Goal: Task Accomplishment & Management: Manage account settings

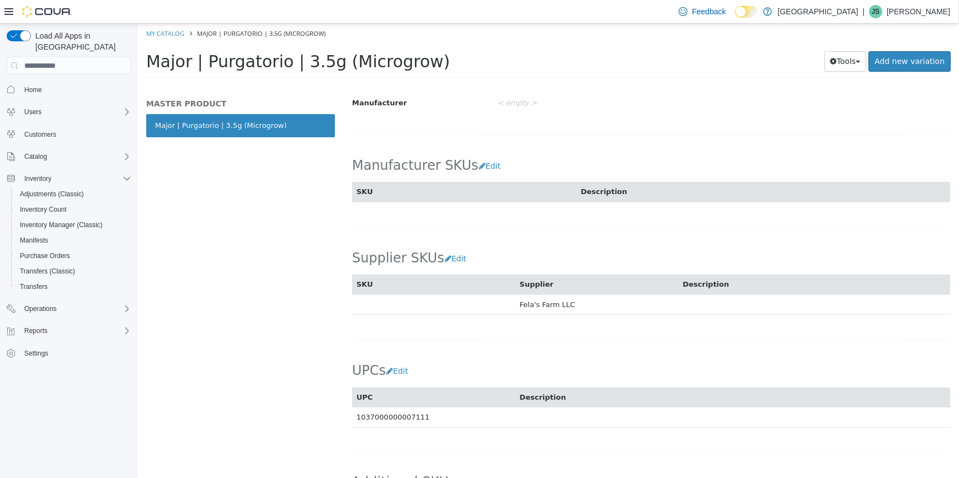
scroll to position [678, 0]
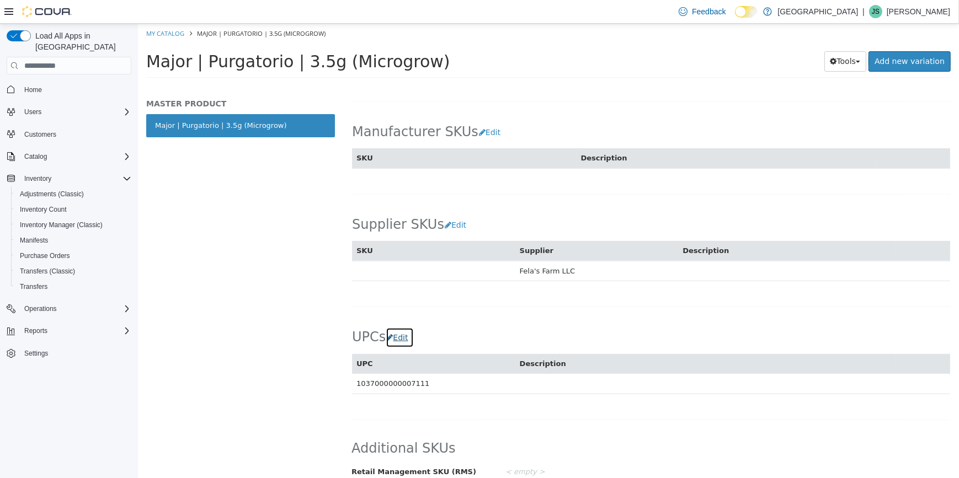
click at [404, 328] on button "Edit" at bounding box center [399, 338] width 28 height 20
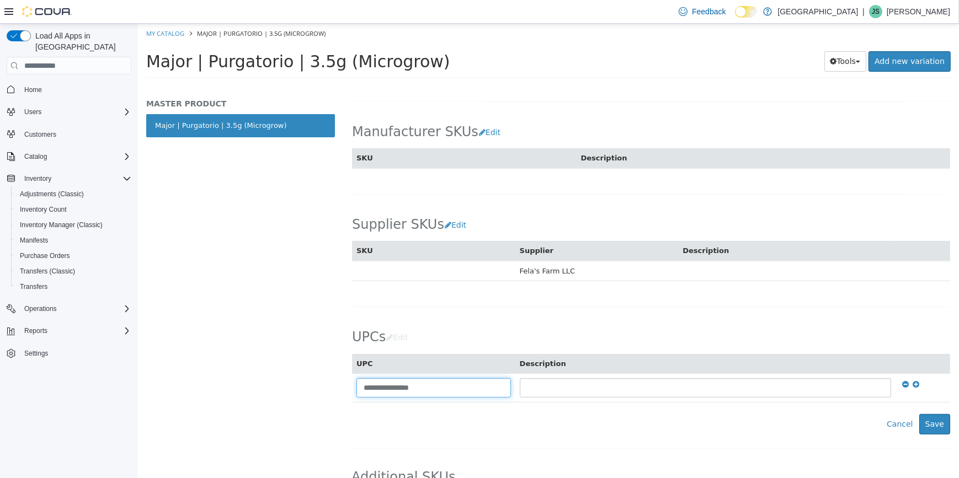
drag, startPoint x: 455, startPoint y: 379, endPoint x: 260, endPoint y: 415, distance: 198.5
click at [137, 85] on html "Saving Bulk Changes... × My Catalog Major | Purgatorio | 3.5g (Microgrow) Major…" at bounding box center [547, 54] width 821 height 61
type input "**********"
click at [895, 414] on button "Cancel" at bounding box center [899, 424] width 38 height 20
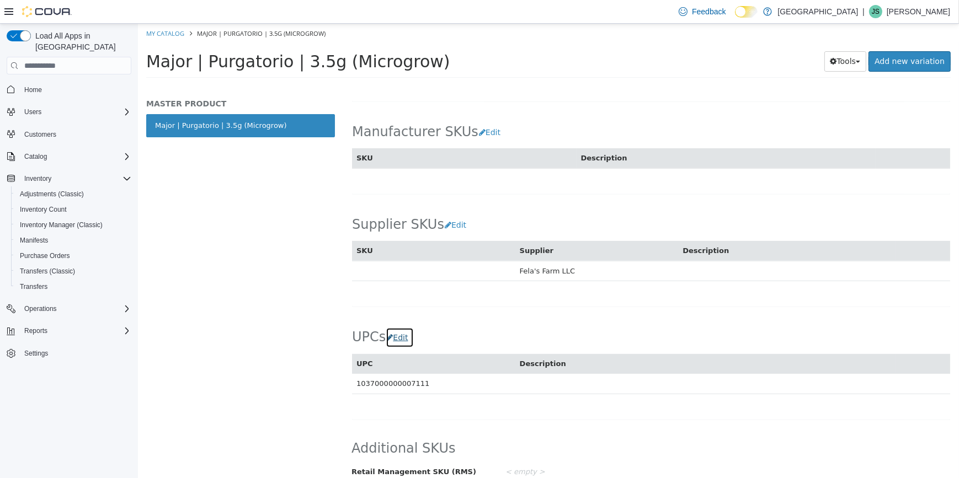
click at [401, 328] on button "Edit" at bounding box center [399, 338] width 28 height 20
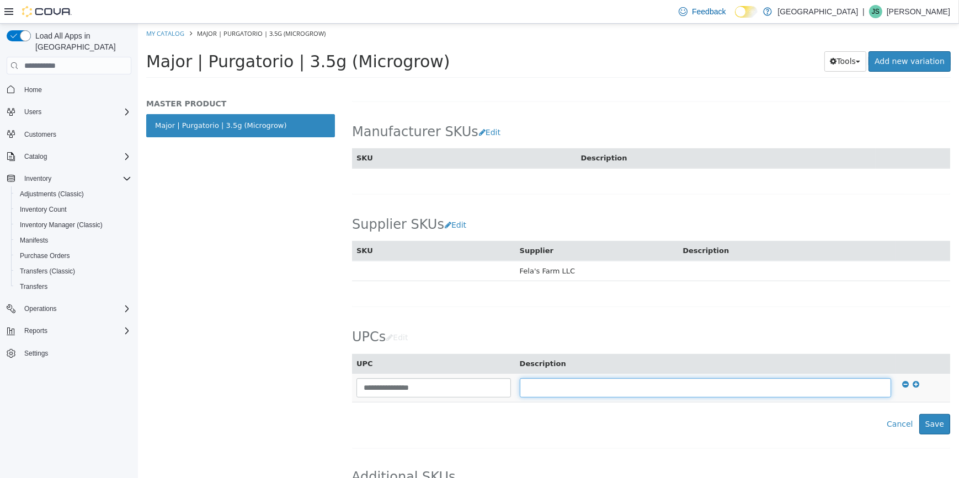
click at [562, 384] on input "text" at bounding box center [705, 387] width 372 height 19
click at [909, 378] on button at bounding box center [914, 384] width 11 height 13
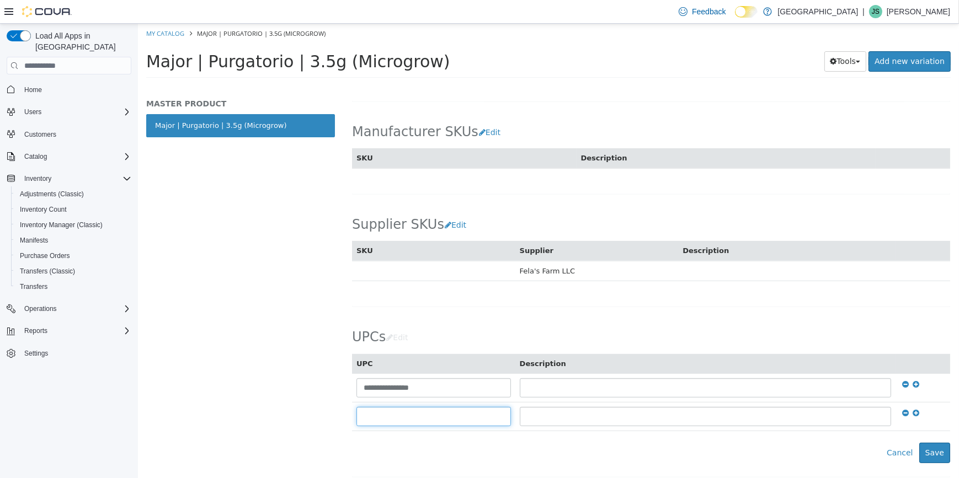
click at [450, 407] on input "text" at bounding box center [433, 416] width 154 height 19
type input "**********"
click at [918, 443] on button "Save" at bounding box center [933, 453] width 31 height 20
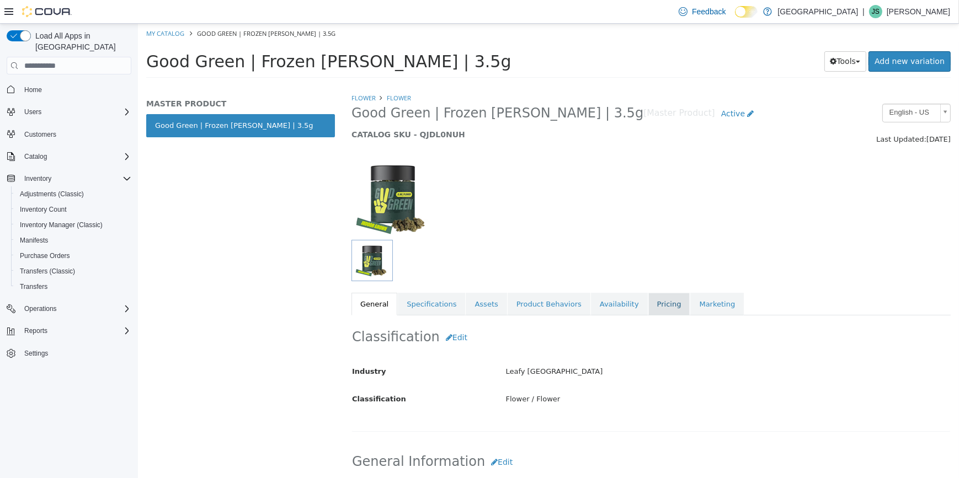
click at [651, 302] on link "Pricing" at bounding box center [669, 304] width 42 height 23
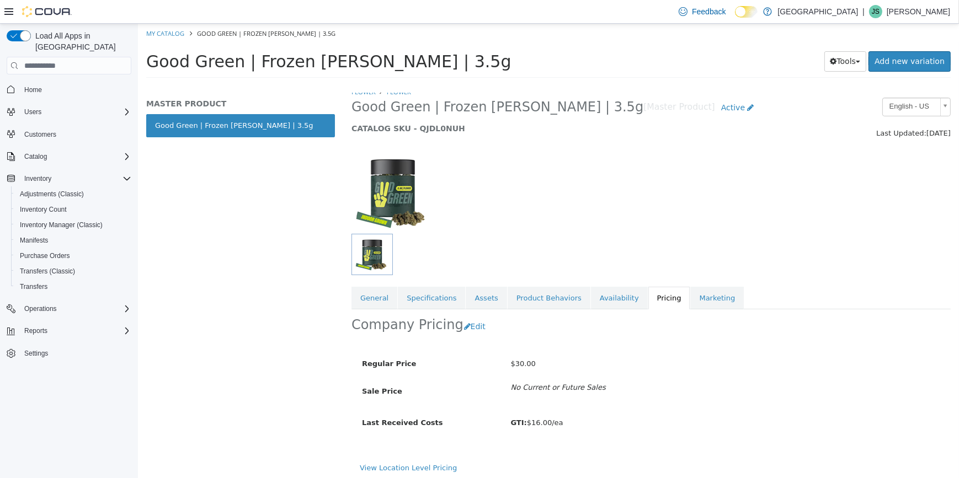
scroll to position [9, 0]
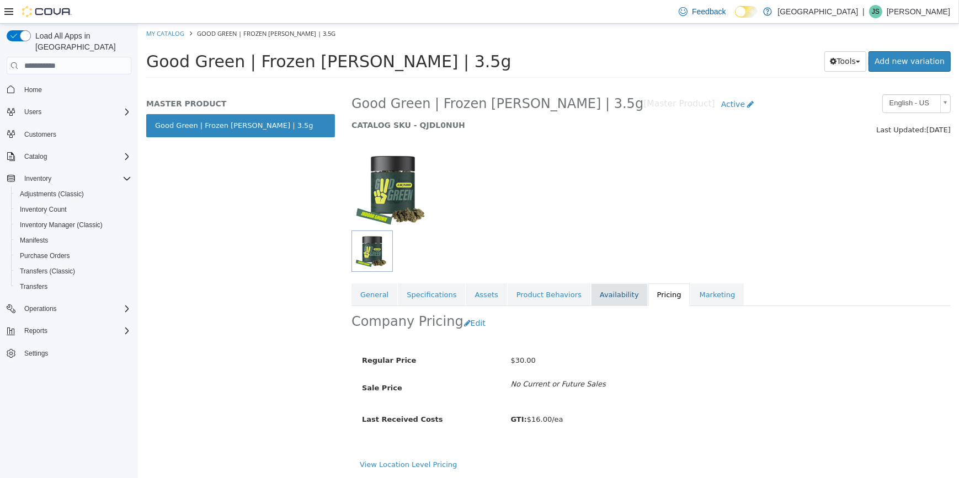
click at [594, 295] on link "Availability" at bounding box center [618, 294] width 57 height 23
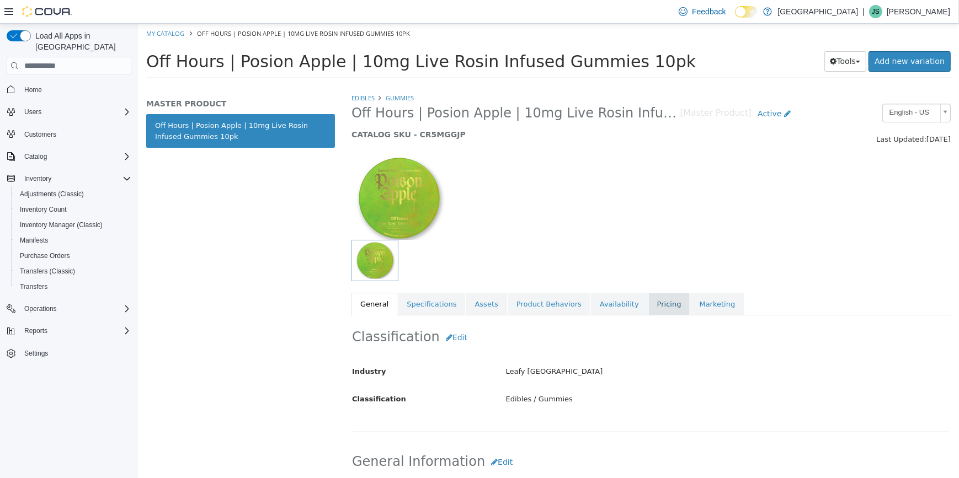
click at [648, 305] on link "Pricing" at bounding box center [669, 304] width 42 height 23
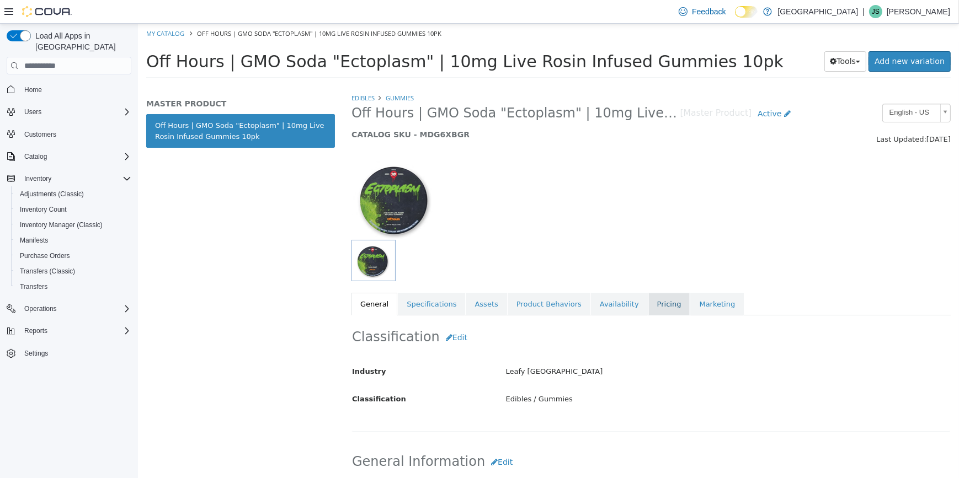
click at [648, 302] on link "Pricing" at bounding box center [669, 304] width 42 height 23
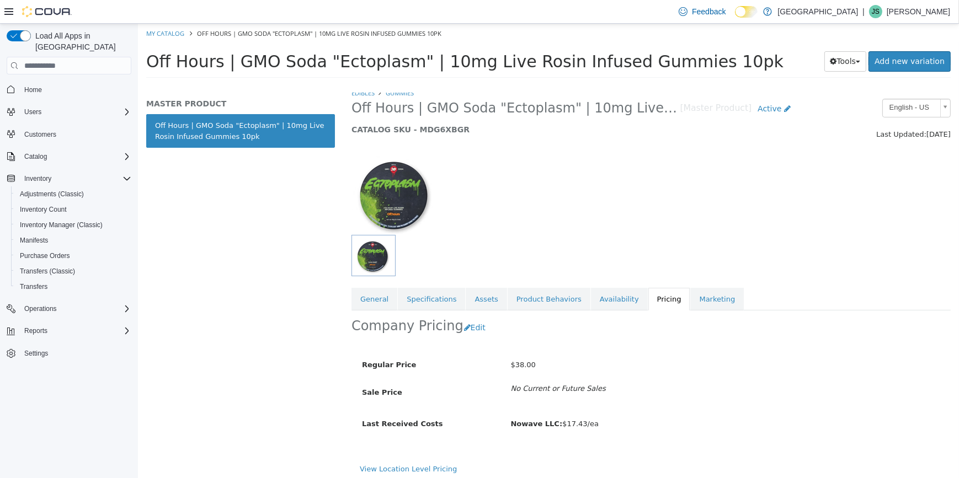
scroll to position [9, 0]
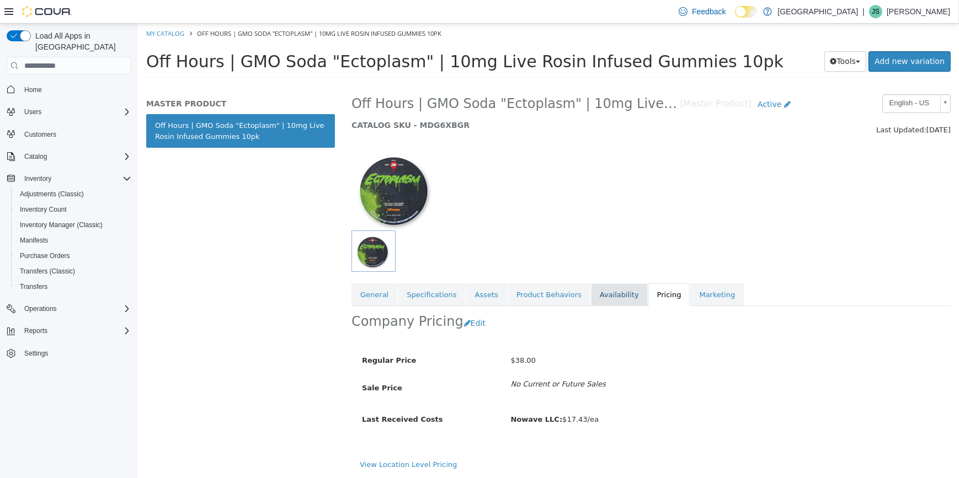
click at [590, 293] on link "Availability" at bounding box center [618, 294] width 57 height 23
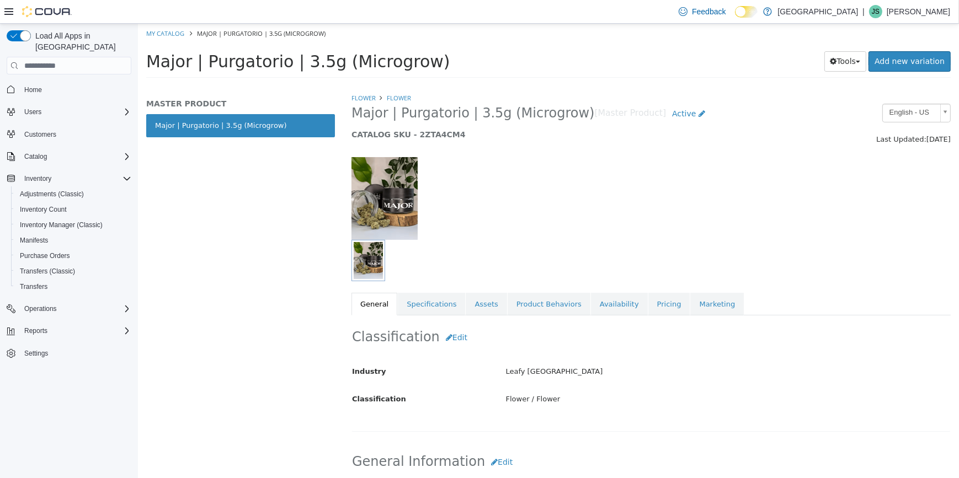
scroll to position [678, 0]
